Goal: Contribute content

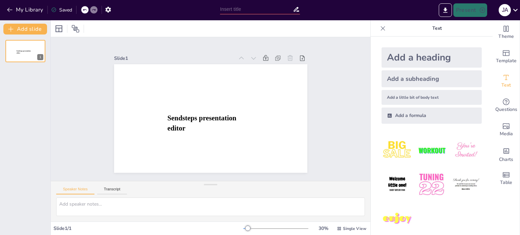
type input "Estrategias de Ahorro de Energía en Plantas de Nitrógeno: Optimización y Eficie…"
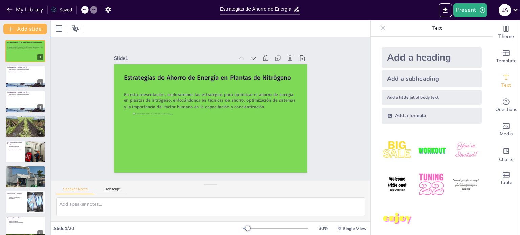
click at [195, 45] on div "Slide 1 Estrategias de Ahorro de Energía en Plantas de Nitrógeno En esta presen…" at bounding box center [210, 109] width 193 height 128
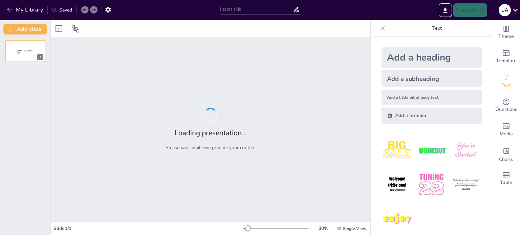
type input "Estrategias de Ahorro de Energía en Plantas de Nitrógeno: Optimización y Eficie…"
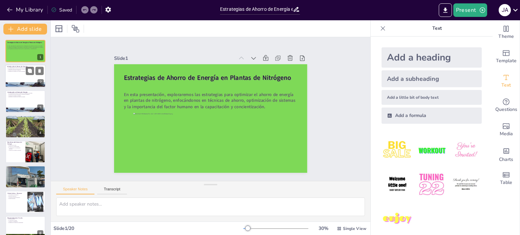
click at [16, 76] on div at bounding box center [25, 76] width 41 height 23
type textarea "El ahorro de energía es fundamental para la sostenibilidad en la industria del …"
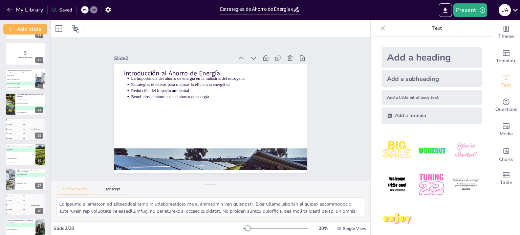
scroll to position [311, 0]
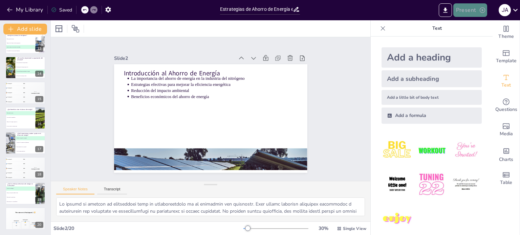
click at [475, 13] on button "Present" at bounding box center [470, 10] width 34 height 14
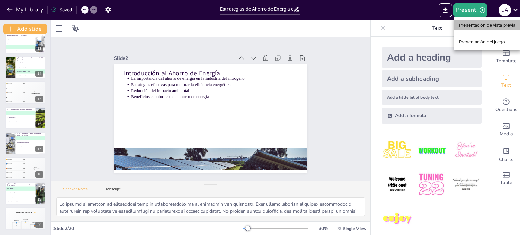
click at [477, 29] on li "Presentación de vista previa" at bounding box center [487, 25] width 67 height 11
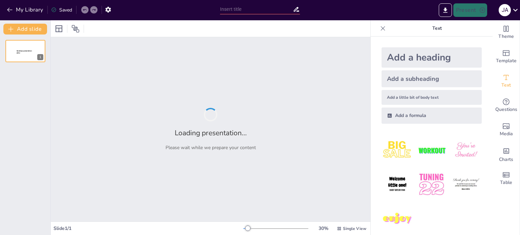
type input "Estrategias de Ahorro de Energía en Plantas de Nitrógeno: Optimización y Eficie…"
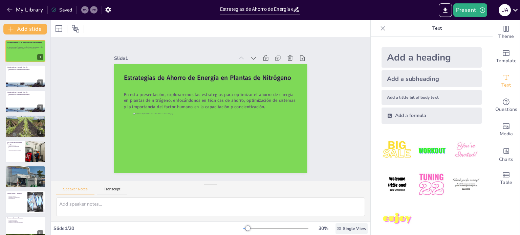
click at [344, 226] on span "Single View" at bounding box center [354, 228] width 23 height 5
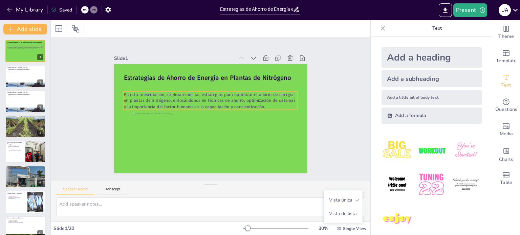
click at [191, 89] on span "En esta presentación, exploraremos las estrategias para optimizar el ahorro de …" at bounding box center [214, 99] width 148 height 111
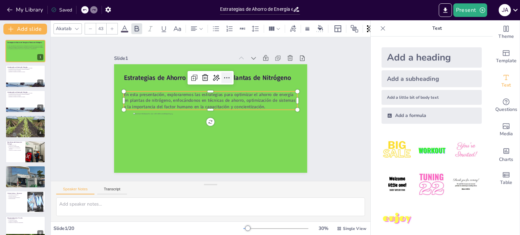
click at [235, 85] on icon at bounding box center [240, 90] width 11 height 11
click at [95, 132] on div "Slide 1 Estrategias de Ahorro de Energía en Plantas de Nitrógeno En esta presen…" at bounding box center [210, 109] width 259 height 193
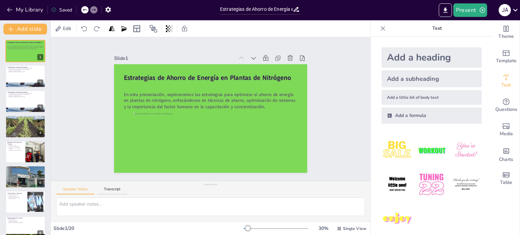
scroll to position [7, 0]
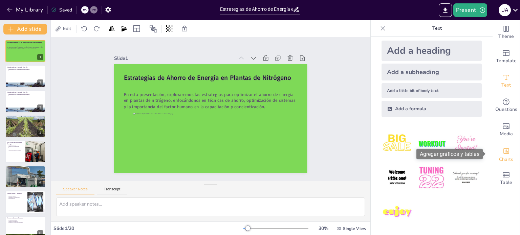
click at [501, 156] on span "Charts" at bounding box center [506, 159] width 14 height 7
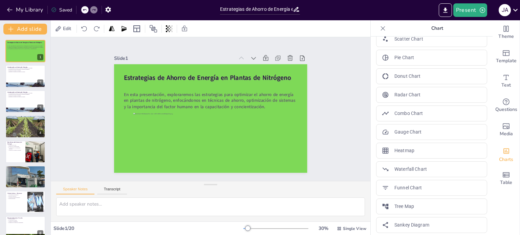
scroll to position [0, 0]
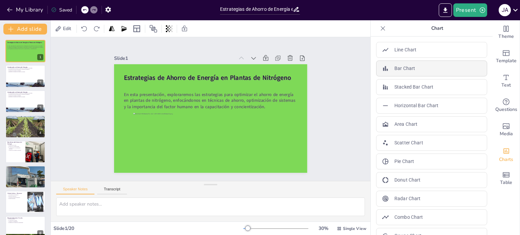
click at [394, 71] on p "Bar Chart" at bounding box center [404, 68] width 21 height 7
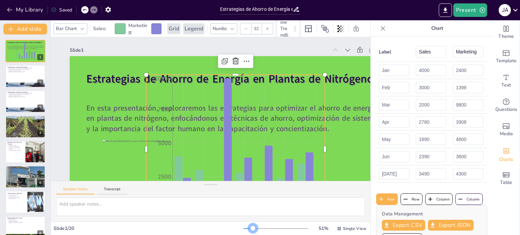
drag, startPoint x: 245, startPoint y: 230, endPoint x: 246, endPoint y: 226, distance: 3.8
click at [250, 226] on div at bounding box center [252, 228] width 5 height 5
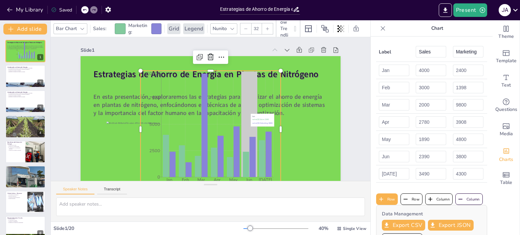
scroll to position [28, 0]
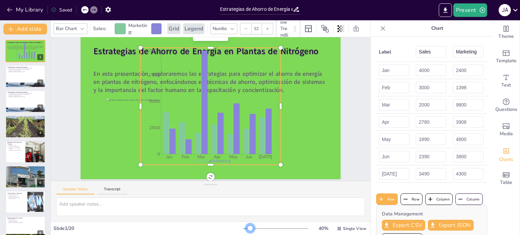
drag, startPoint x: 246, startPoint y: 228, endPoint x: 261, endPoint y: 228, distance: 15.2
click at [253, 228] on div at bounding box center [250, 228] width 5 height 5
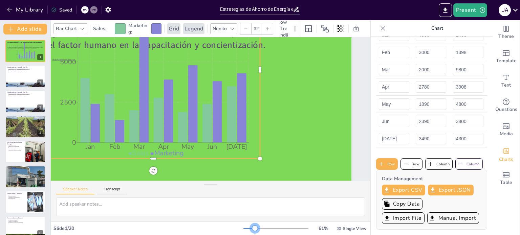
scroll to position [103, 125]
click at [251, 228] on div at bounding box center [275, 228] width 65 height 5
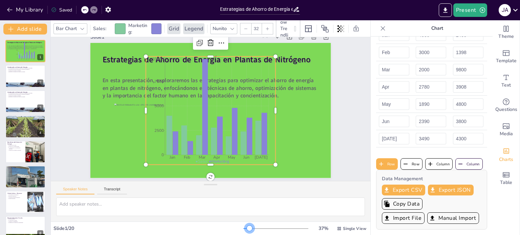
scroll to position [18, 0]
click at [245, 229] on div at bounding box center [275, 228] width 65 height 5
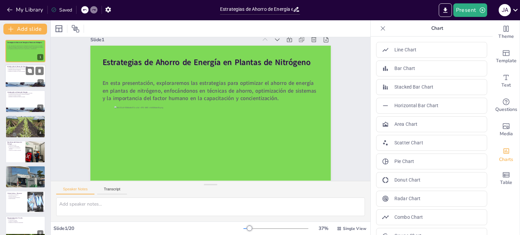
scroll to position [16, 0]
click at [26, 82] on div at bounding box center [25, 76] width 41 height 23
type textarea "El ahorro de energía es fundamental para la sostenibilidad en la industria del …"
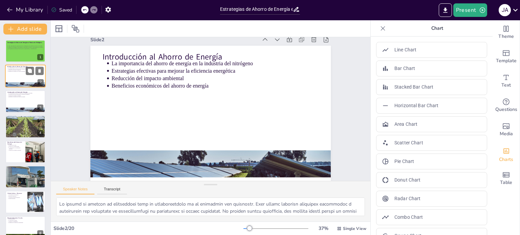
scroll to position [0, 0]
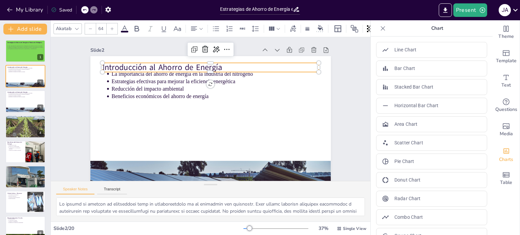
click at [146, 67] on p "Introducción al Ahorro de Energía" at bounding box center [215, 68] width 216 height 34
click at [146, 67] on p "Introducción al Ahorro de Energía" at bounding box center [227, 71] width 202 height 99
click at [203, 28] on div at bounding box center [197, 28] width 16 height 11
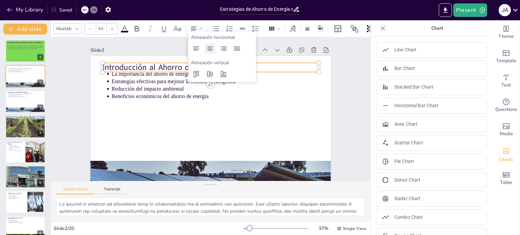
click at [214, 54] on div at bounding box center [210, 48] width 11 height 11
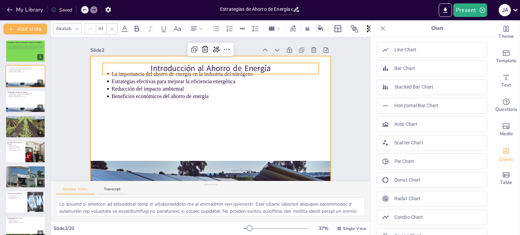
click at [242, 112] on div at bounding box center [207, 124] width 263 height 183
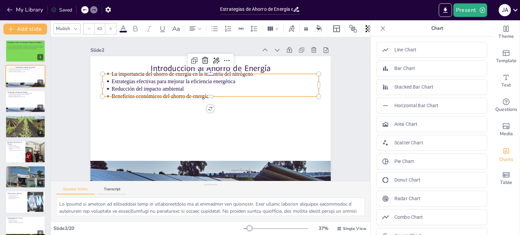
click at [200, 94] on p "Beneficios económicos del ahorro de energía" at bounding box center [216, 97] width 207 height 29
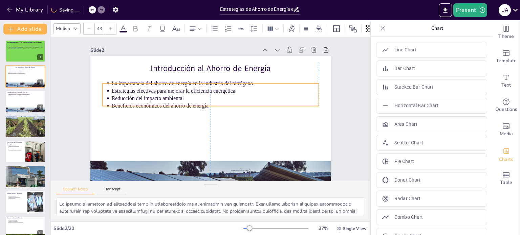
drag, startPoint x: 231, startPoint y: 84, endPoint x: 232, endPoint y: 93, distance: 9.5
click at [232, 93] on p "Estrategias efectivas para mejorar la eficiencia energética" at bounding box center [214, 90] width 207 height 7
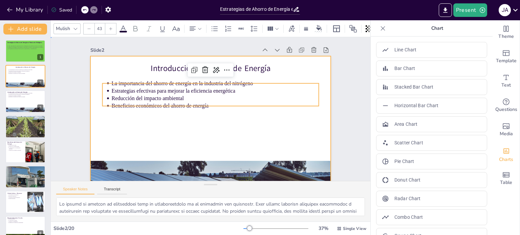
click at [244, 122] on div at bounding box center [204, 122] width 275 height 221
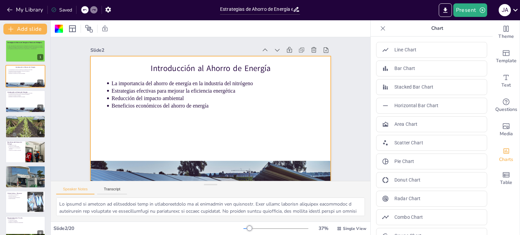
click at [281, 129] on div at bounding box center [202, 121] width 274 height 251
click at [60, 29] on div at bounding box center [59, 29] width 8 height 8
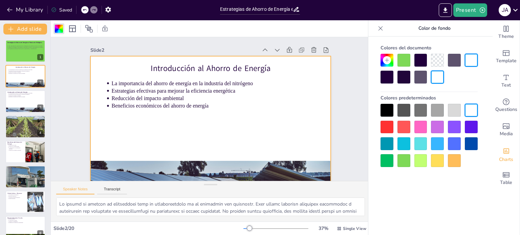
click at [405, 159] on div at bounding box center [404, 160] width 13 height 13
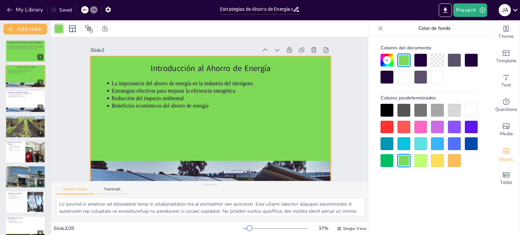
click at [424, 164] on div at bounding box center [420, 160] width 13 height 13
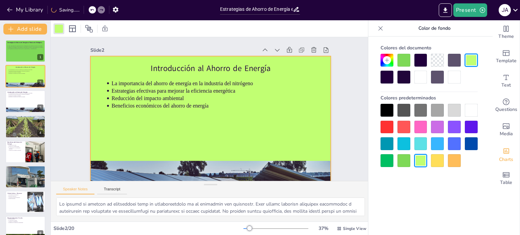
click at [392, 161] on div at bounding box center [387, 160] width 13 height 13
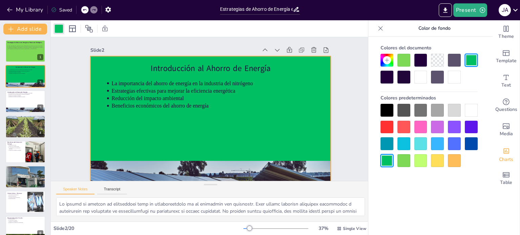
click at [407, 158] on div at bounding box center [404, 160] width 13 height 13
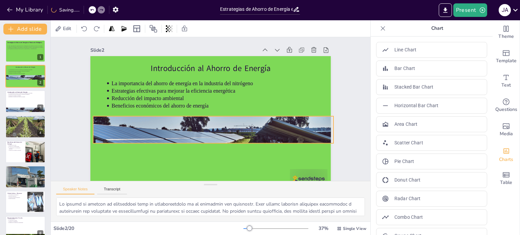
drag, startPoint x: 256, startPoint y: 165, endPoint x: 259, endPoint y: 120, distance: 44.8
click at [259, 120] on div at bounding box center [203, 128] width 286 height 254
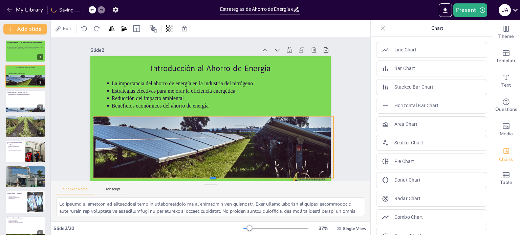
drag, startPoint x: 210, startPoint y: 145, endPoint x: 205, endPoint y: 179, distance: 35.2
click at [205, 179] on div "Slide 1 Estrategias de Ahorro de Energía en Plantas de Nitrógeno En esta presen…" at bounding box center [210, 110] width 348 height 236
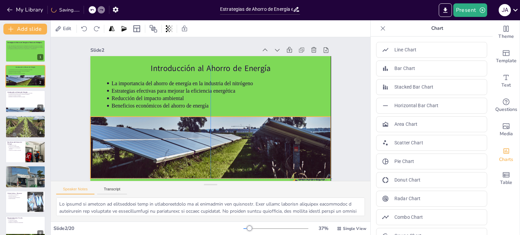
click at [224, 155] on div at bounding box center [205, 129] width 267 height 201
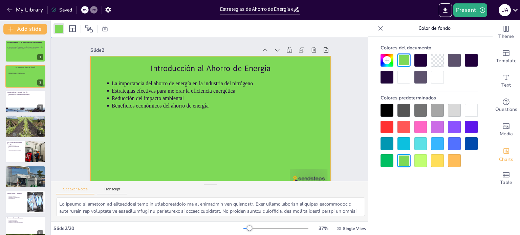
click at [168, 154] on div at bounding box center [206, 123] width 271 height 203
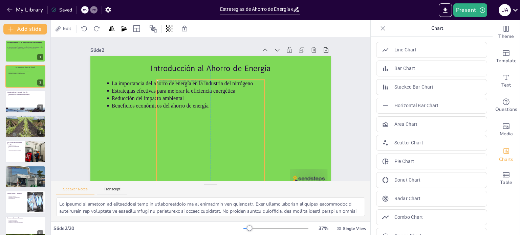
drag, startPoint x: 230, startPoint y: 123, endPoint x: 231, endPoint y: 131, distance: 7.9
click at [231, 131] on div at bounding box center [205, 133] width 128 height 128
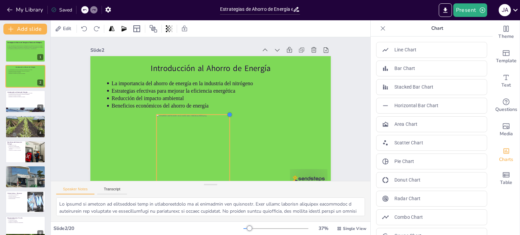
drag, startPoint x: 260, startPoint y: 79, endPoint x: 226, endPoint y: 145, distance: 75.1
click at [226, 145] on div "Introducción al Ahorro de Energía La importancia del ahorro de energía en la in…" at bounding box center [206, 123] width 271 height 203
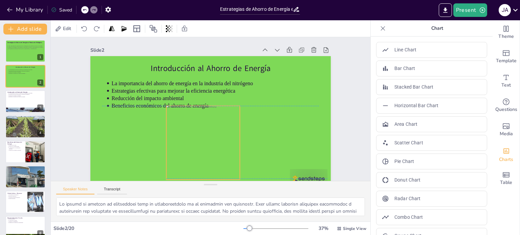
drag, startPoint x: 206, startPoint y: 143, endPoint x: 216, endPoint y: 132, distance: 14.1
click at [216, 132] on div at bounding box center [190, 136] width 97 height 97
click at [207, 155] on div at bounding box center [177, 118] width 101 height 101
drag, startPoint x: 231, startPoint y: 107, endPoint x: 227, endPoint y: 115, distance: 8.5
click at [227, 115] on div "Introducción al Ahorro de Energía La importancia del ahorro de energía en la in…" at bounding box center [199, 118] width 261 height 269
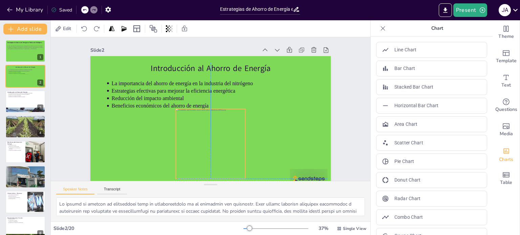
drag, startPoint x: 211, startPoint y: 133, endPoint x: 223, endPoint y: 131, distance: 12.3
click at [223, 131] on div at bounding box center [180, 126] width 95 height 95
click at [256, 131] on div at bounding box center [207, 124] width 263 height 183
click at [230, 128] on div at bounding box center [182, 129] width 97 height 97
drag, startPoint x: 241, startPoint y: 110, endPoint x: 240, endPoint y: 113, distance: 3.5
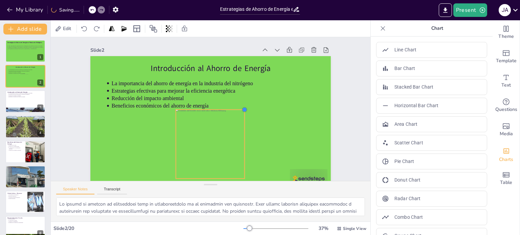
click at [240, 113] on div "Introducción al Ahorro de Energía La importancia del ahorro de energía en la in…" at bounding box center [207, 124] width 263 height 183
click at [295, 142] on div at bounding box center [206, 123] width 271 height 203
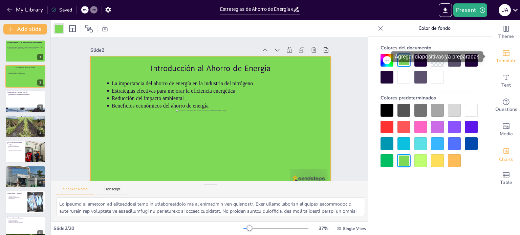
click at [500, 65] on div "Template" at bounding box center [506, 57] width 27 height 24
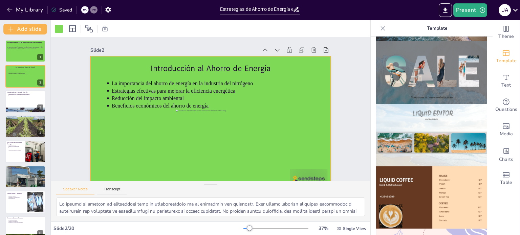
scroll to position [317, 0]
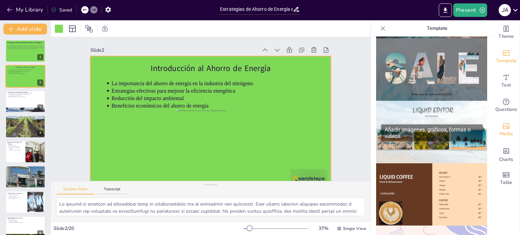
click at [501, 141] on div "Media" at bounding box center [506, 130] width 27 height 24
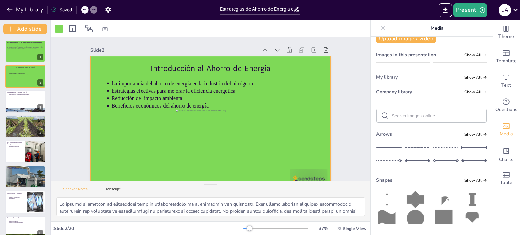
scroll to position [0, 0]
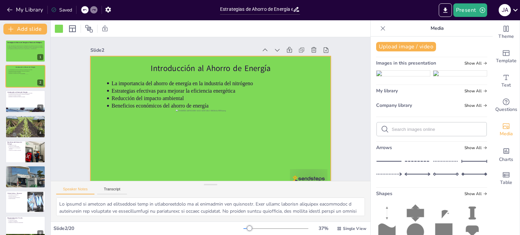
click at [380, 29] on icon at bounding box center [383, 28] width 7 height 7
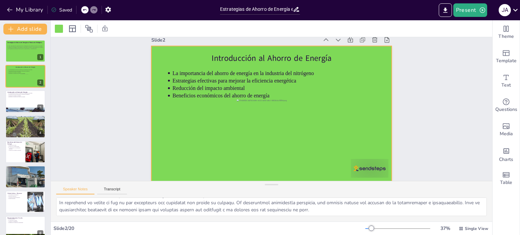
scroll to position [16, 0]
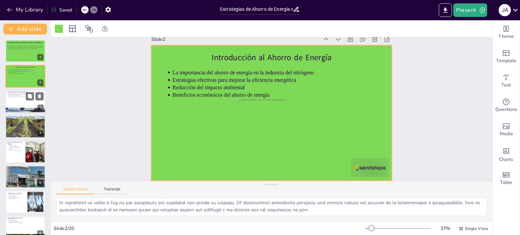
click at [25, 100] on div at bounding box center [25, 101] width 41 height 23
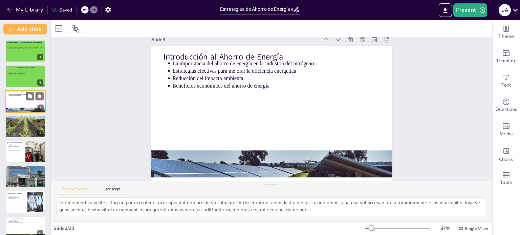
scroll to position [0, 0]
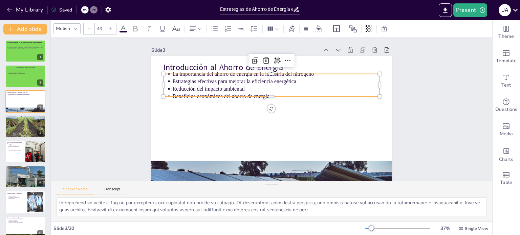
click at [201, 100] on p "Beneficios económicos del ahorro de energía" at bounding box center [281, 99] width 193 height 91
click at [20, 77] on div at bounding box center [26, 80] width 12 height 12
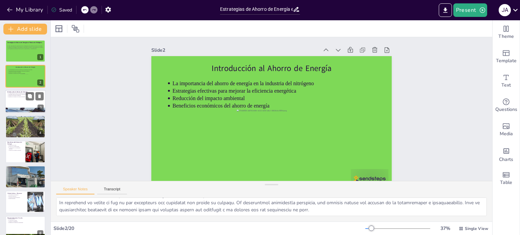
click at [15, 97] on p "Beneficios económicos del ahorro de energía" at bounding box center [25, 96] width 35 height 1
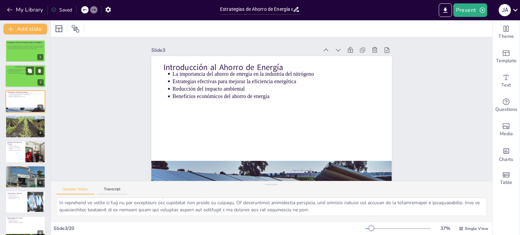
click at [16, 73] on p "Beneficios económicos del ahorro de energía" at bounding box center [25, 73] width 35 height 1
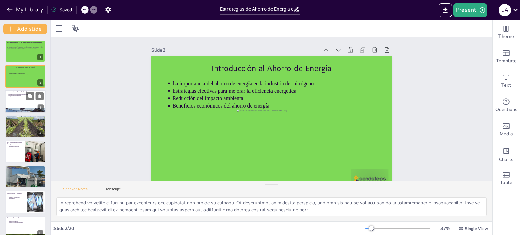
click at [23, 104] on div at bounding box center [25, 101] width 41 height 23
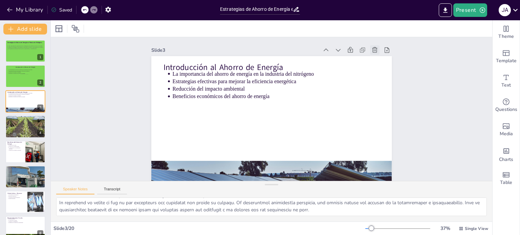
click at [384, 91] on div at bounding box center [390, 97] width 13 height 13
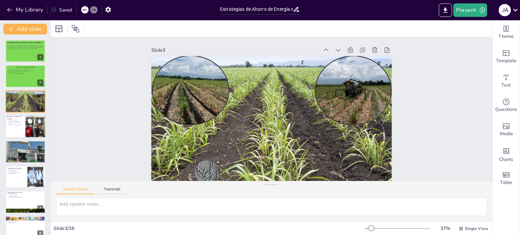
click at [16, 128] on div at bounding box center [25, 126] width 41 height 23
type textarea "La reducción de costos es uno de los beneficios más inmediatos que las plantas …"
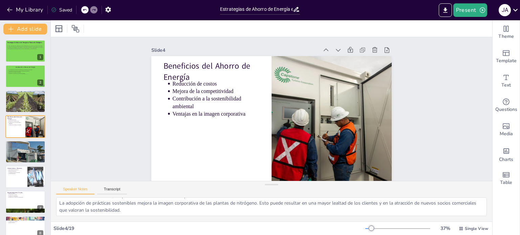
scroll to position [41, 0]
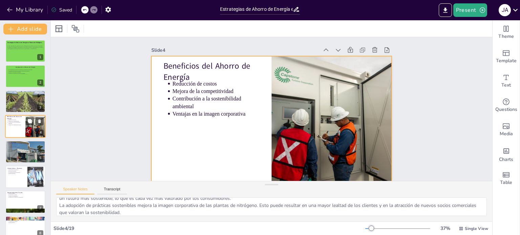
click at [16, 127] on div at bounding box center [25, 126] width 41 height 23
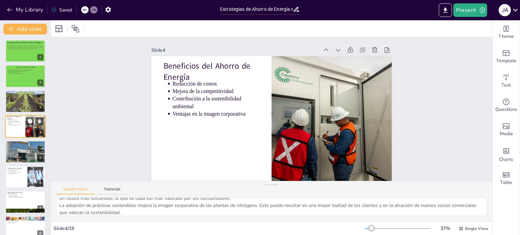
scroll to position [15, 0]
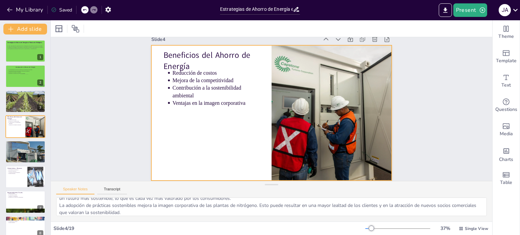
click at [201, 169] on div at bounding box center [270, 113] width 263 height 183
click at [11, 94] on div at bounding box center [25, 101] width 41 height 23
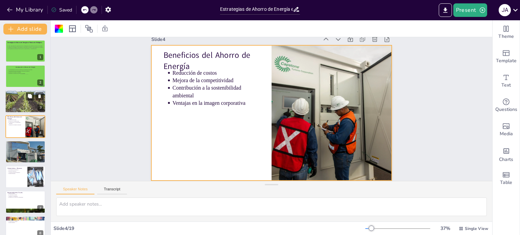
scroll to position [0, 0]
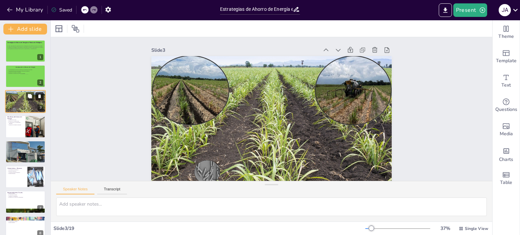
click at [38, 95] on icon at bounding box center [39, 96] width 5 height 5
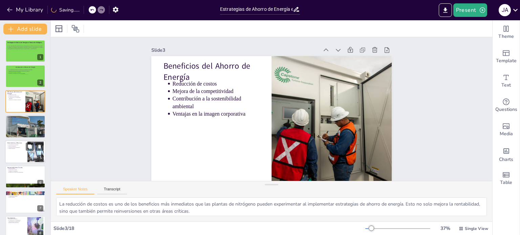
click at [27, 153] on div at bounding box center [35, 152] width 37 height 21
type textarea "Las herramientas tecnológicas son fundamentales para la implementación efectiva…"
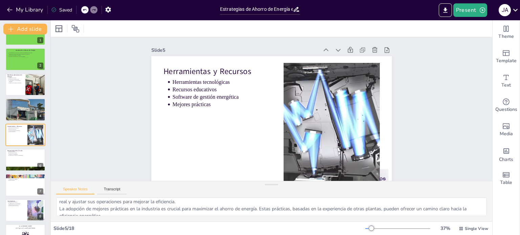
scroll to position [44, 0]
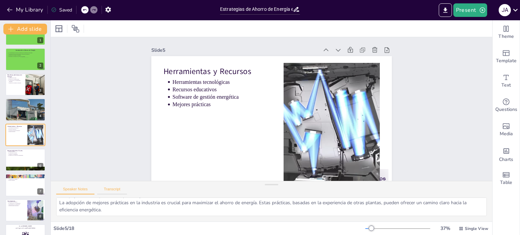
click at [107, 191] on button "Transcript" at bounding box center [112, 190] width 30 height 7
click at [84, 188] on button "Speaker Notes" at bounding box center [75, 190] width 38 height 7
click at [471, 234] on div "Single View" at bounding box center [473, 228] width 32 height 11
click at [27, 65] on div at bounding box center [26, 63] width 12 height 12
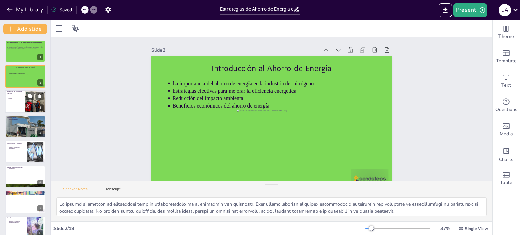
click at [9, 99] on p "Ventajas en la imagen corporativa" at bounding box center [15, 99] width 15 height 1
type textarea "La reducción de costos es uno de los beneficios más inmediatos que las plantas …"
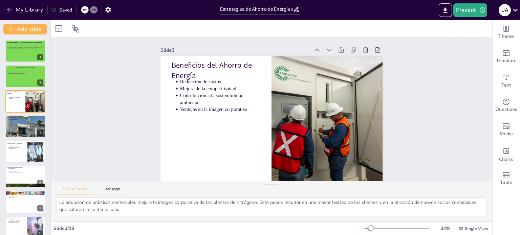
scroll to position [43, 0]
